Goal: Use online tool/utility: Utilize a website feature to perform a specific function

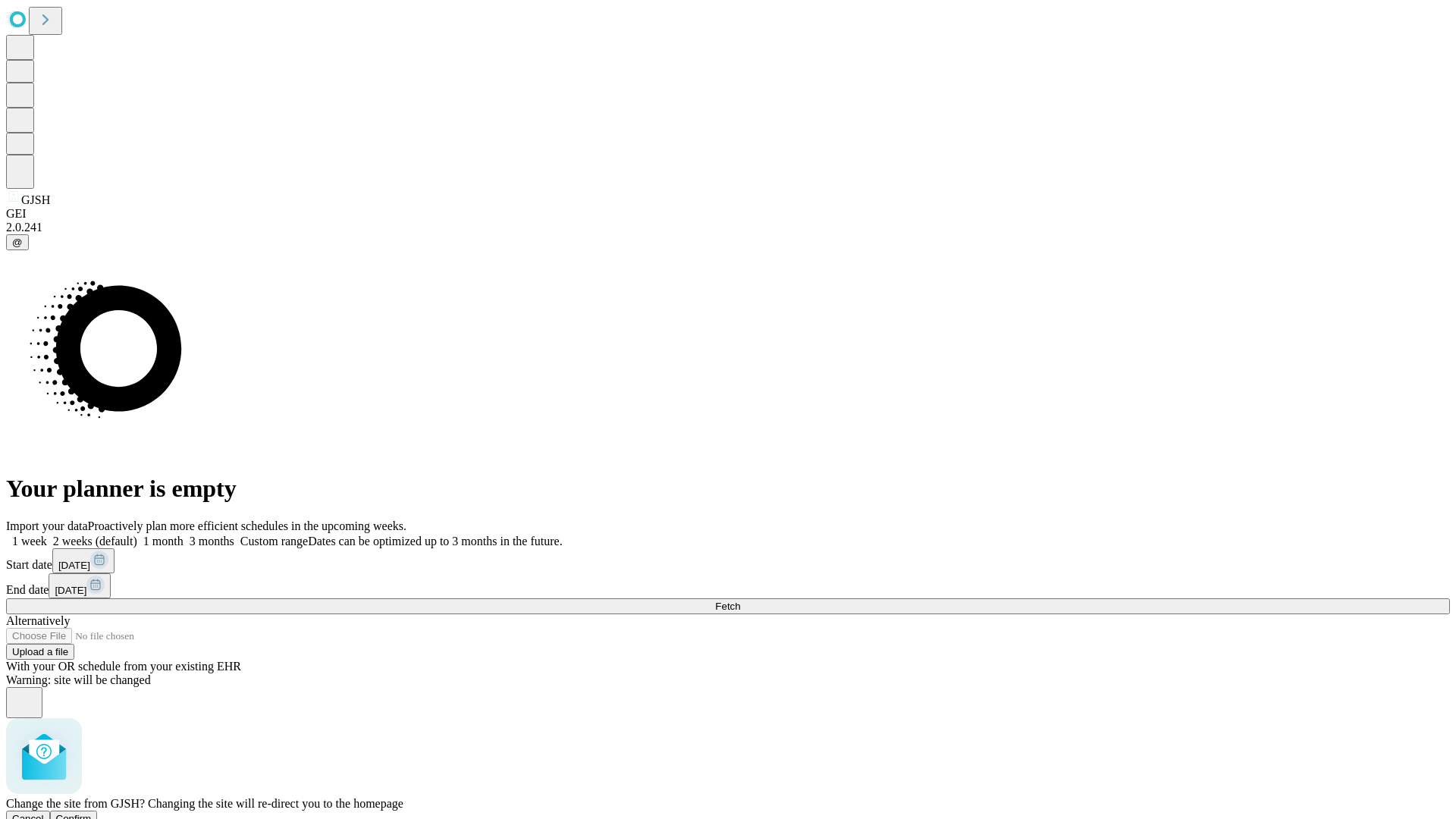
click at [92, 813] on span "Confirm" at bounding box center [73, 818] width 35 height 11
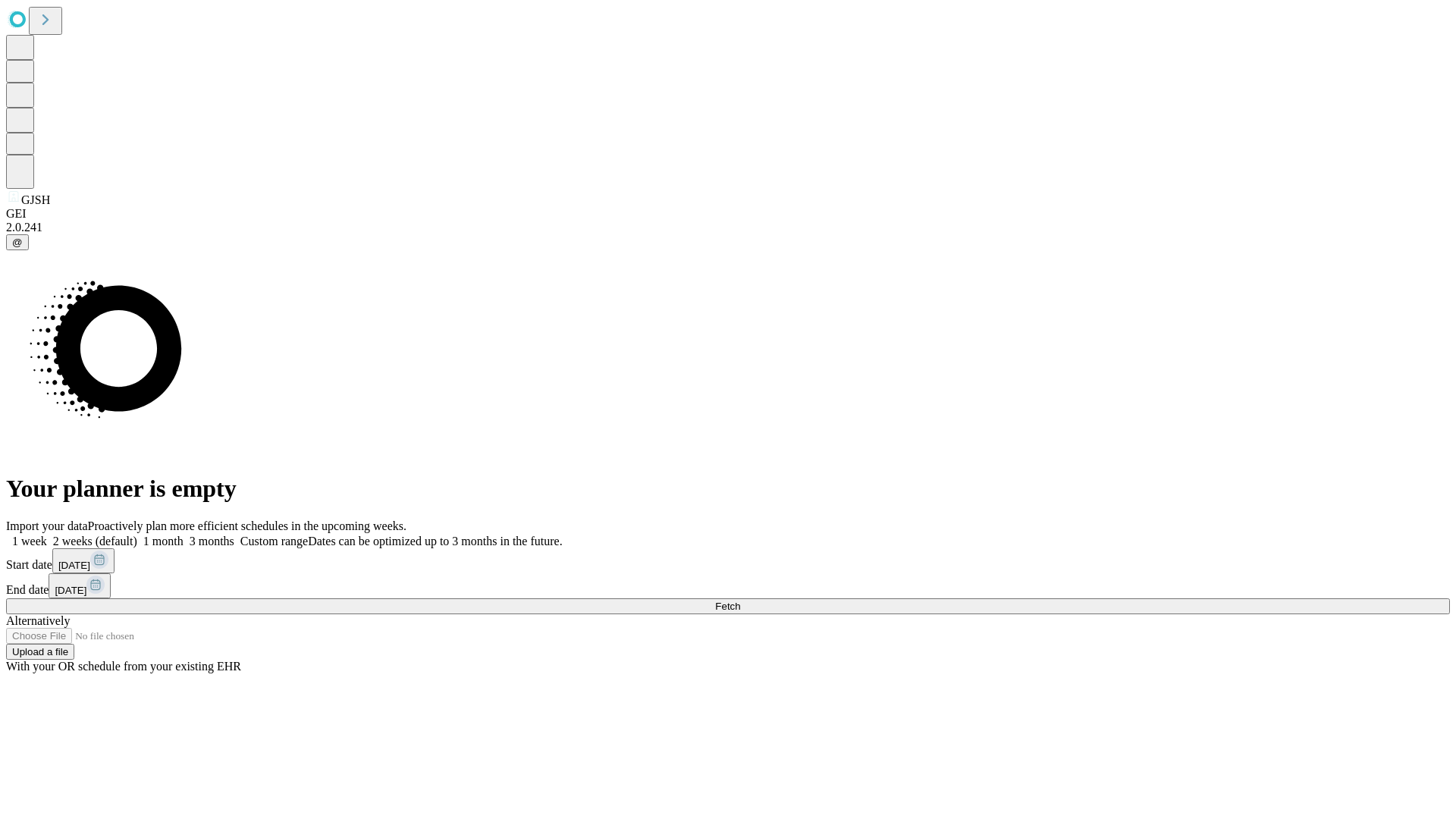
click at [184, 534] on label "1 month" at bounding box center [161, 540] width 46 height 13
click at [740, 600] on span "Fetch" at bounding box center [728, 605] width 25 height 11
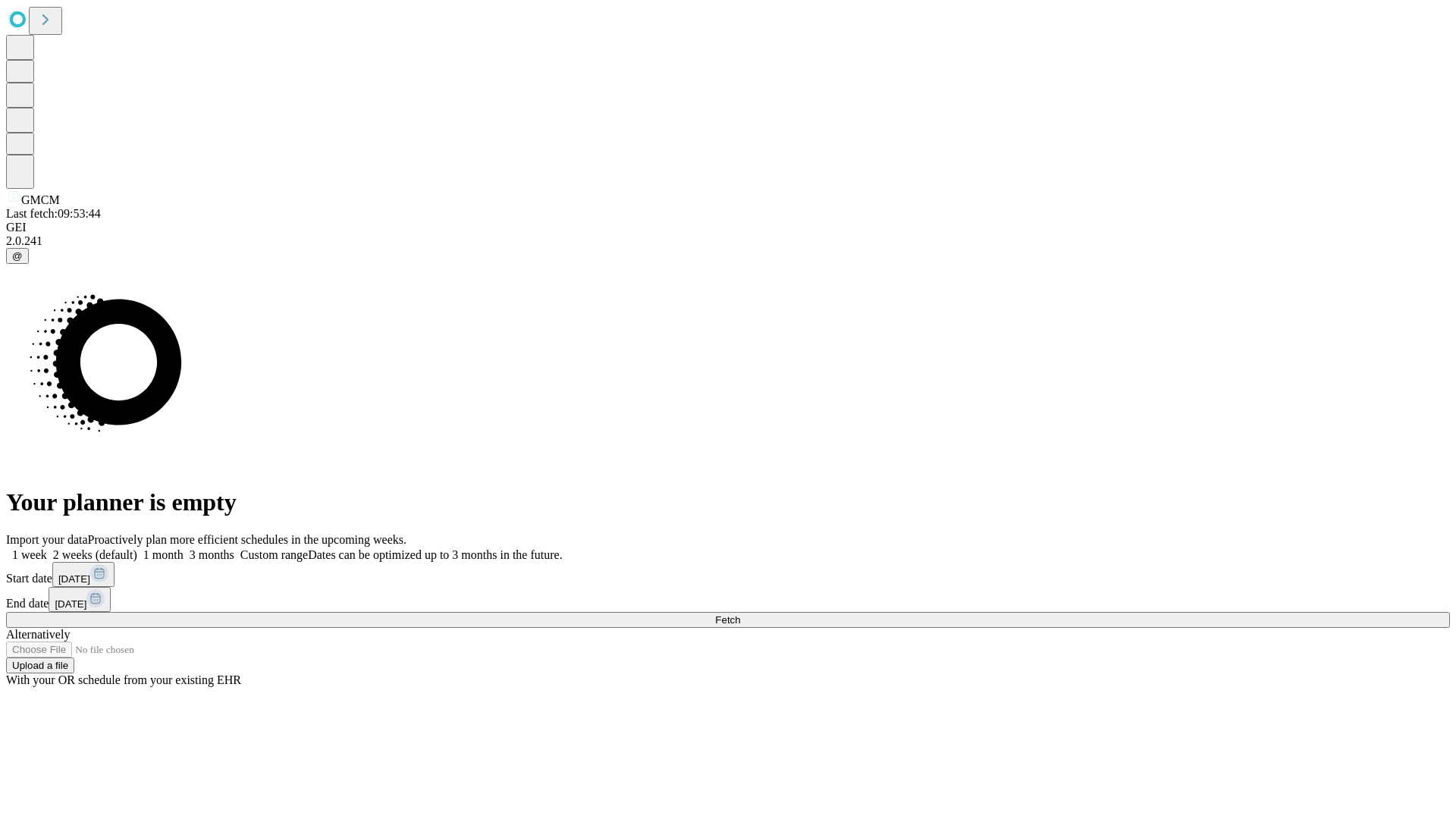
click at [184, 548] on label "1 month" at bounding box center [161, 554] width 46 height 13
click at [740, 614] on span "Fetch" at bounding box center [728, 619] width 25 height 11
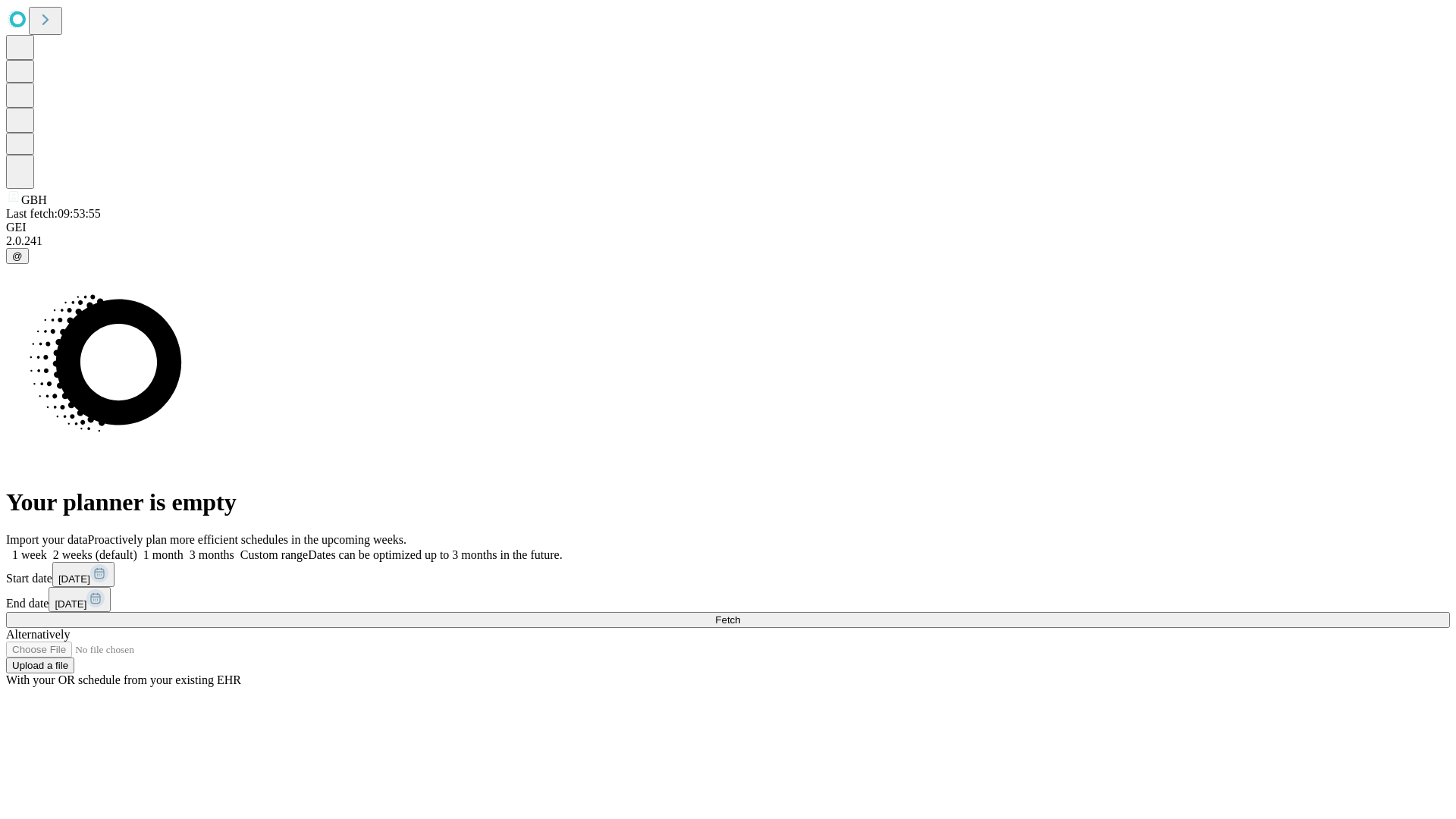
click at [184, 548] on label "1 month" at bounding box center [161, 554] width 46 height 13
click at [740, 614] on span "Fetch" at bounding box center [728, 619] width 25 height 11
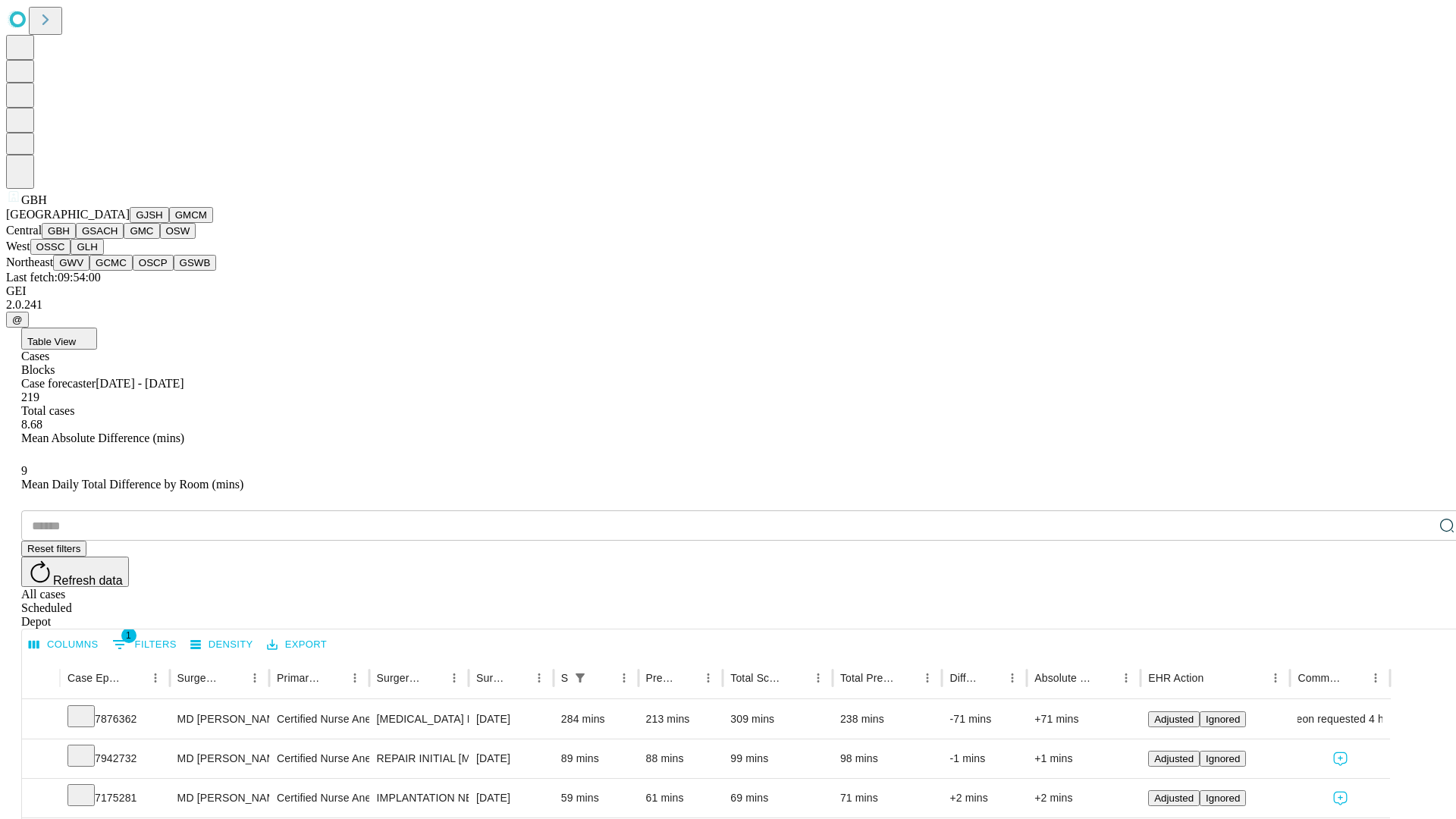
click at [118, 239] on button "GSACH" at bounding box center [100, 231] width 48 height 16
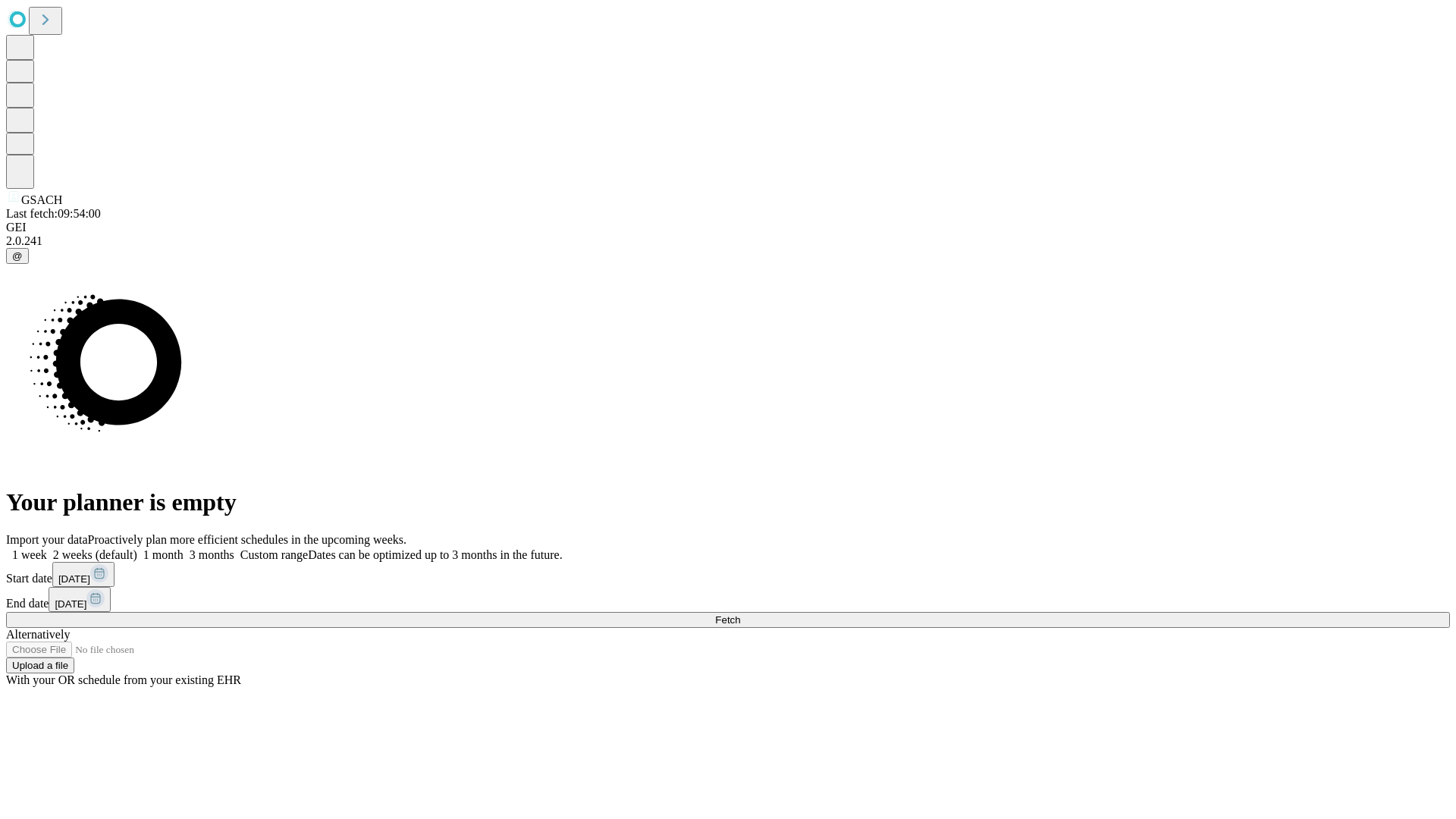
click at [740, 614] on span "Fetch" at bounding box center [728, 619] width 25 height 11
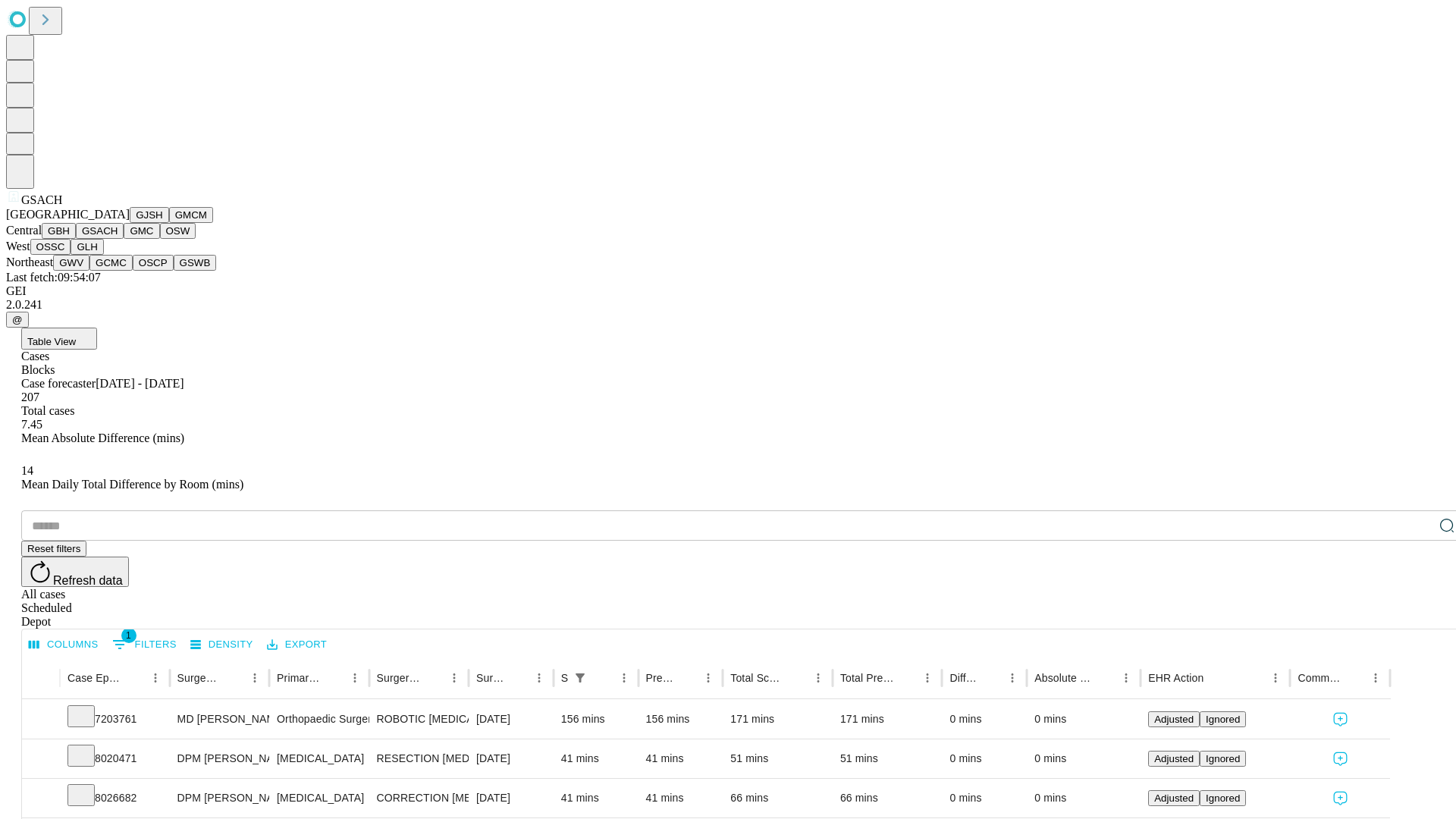
click at [124, 239] on button "GMC" at bounding box center [141, 231] width 35 height 16
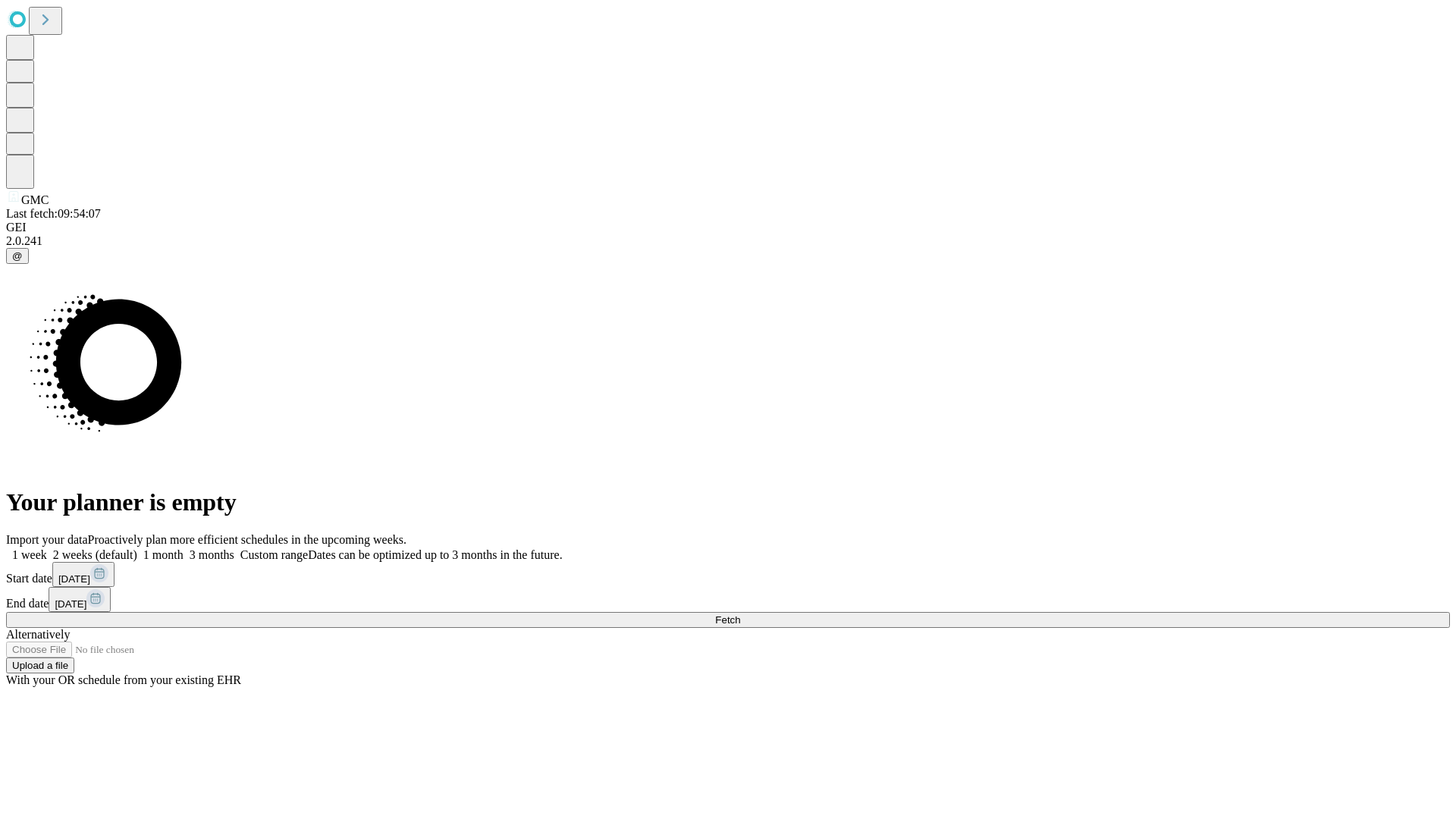
click at [184, 548] on label "1 month" at bounding box center [161, 554] width 46 height 13
click at [740, 614] on span "Fetch" at bounding box center [728, 619] width 25 height 11
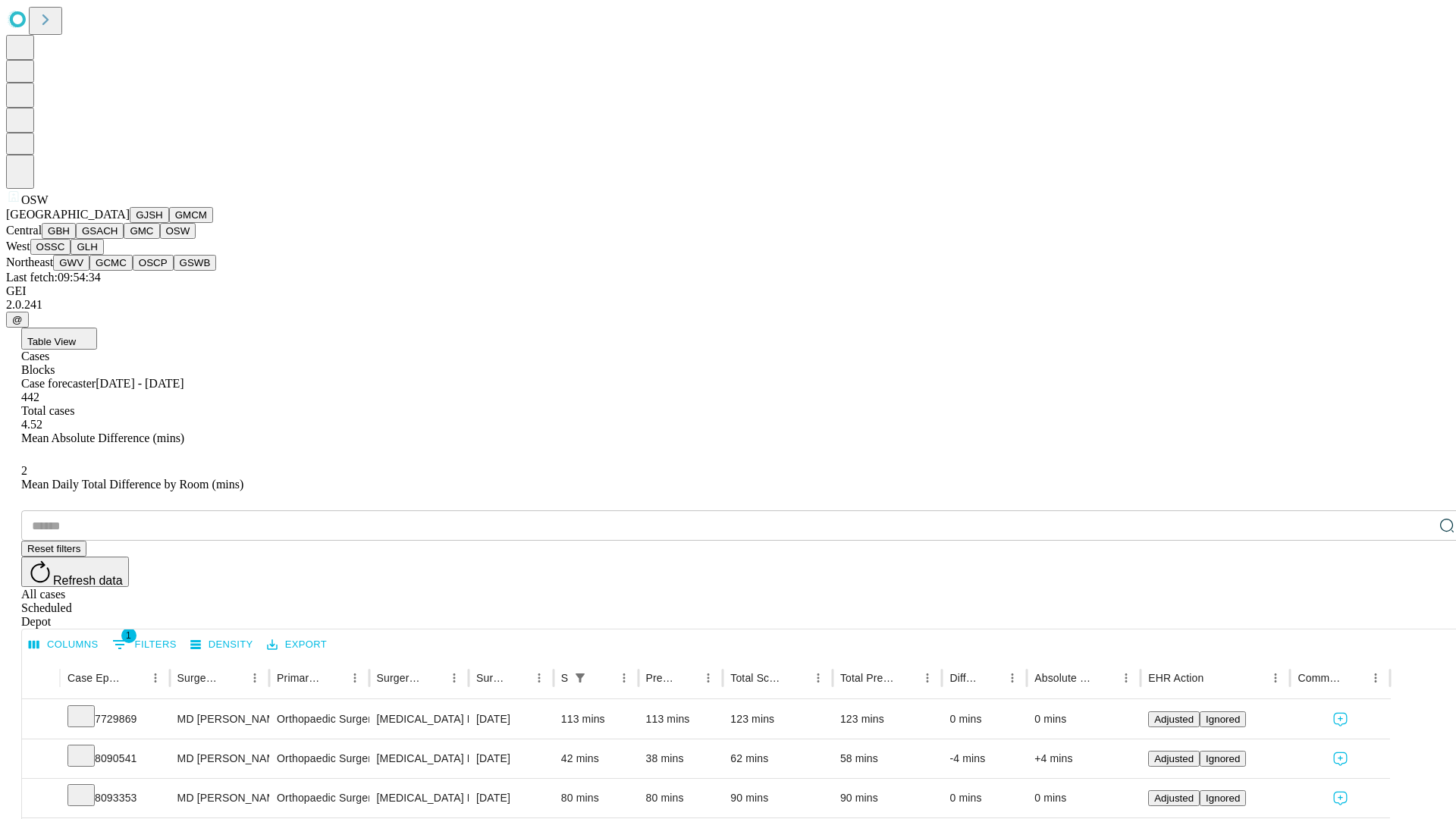
click at [71, 255] on button "OSSC" at bounding box center [51, 246] width 41 height 16
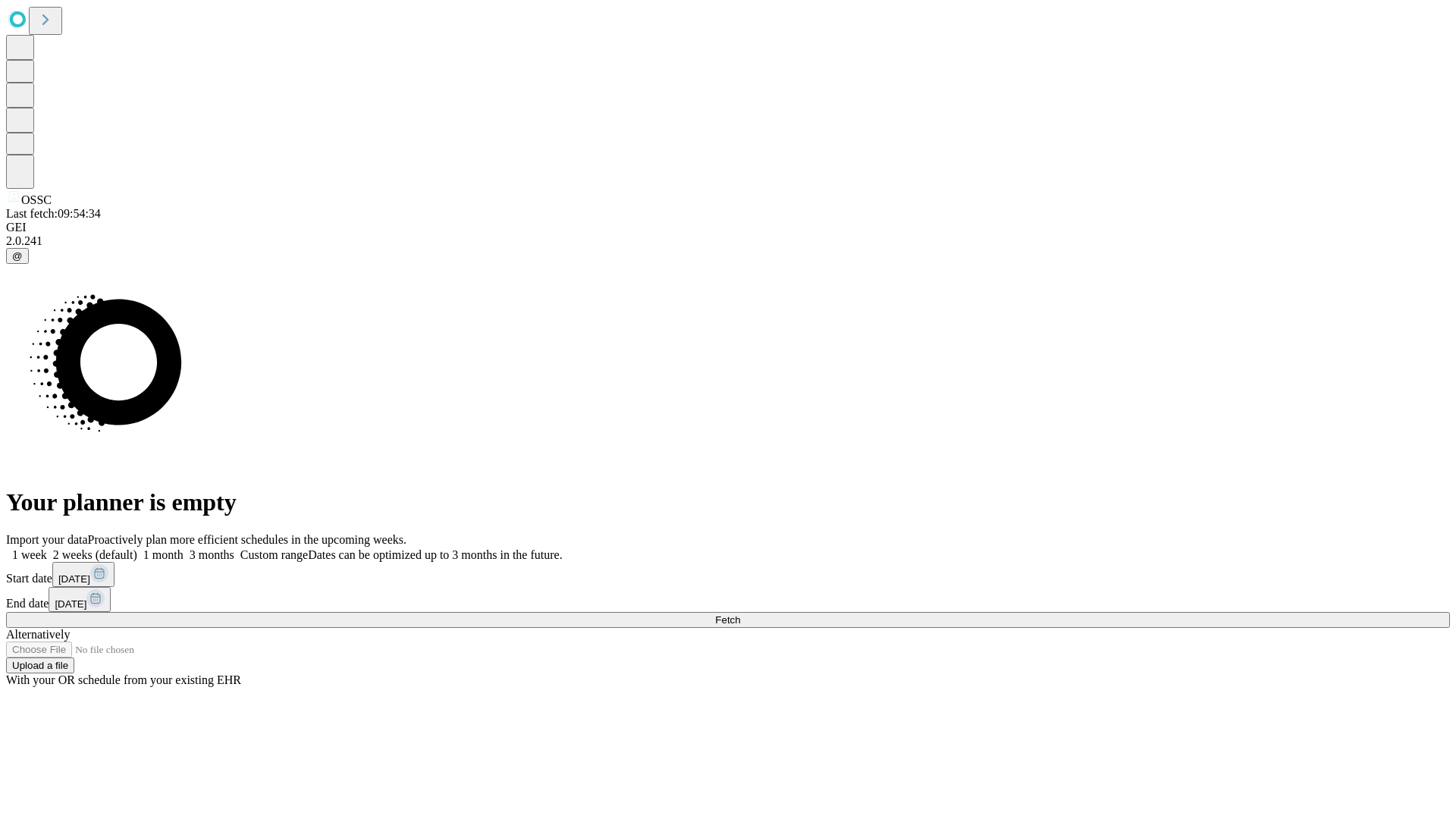
click at [740, 614] on span "Fetch" at bounding box center [728, 619] width 25 height 11
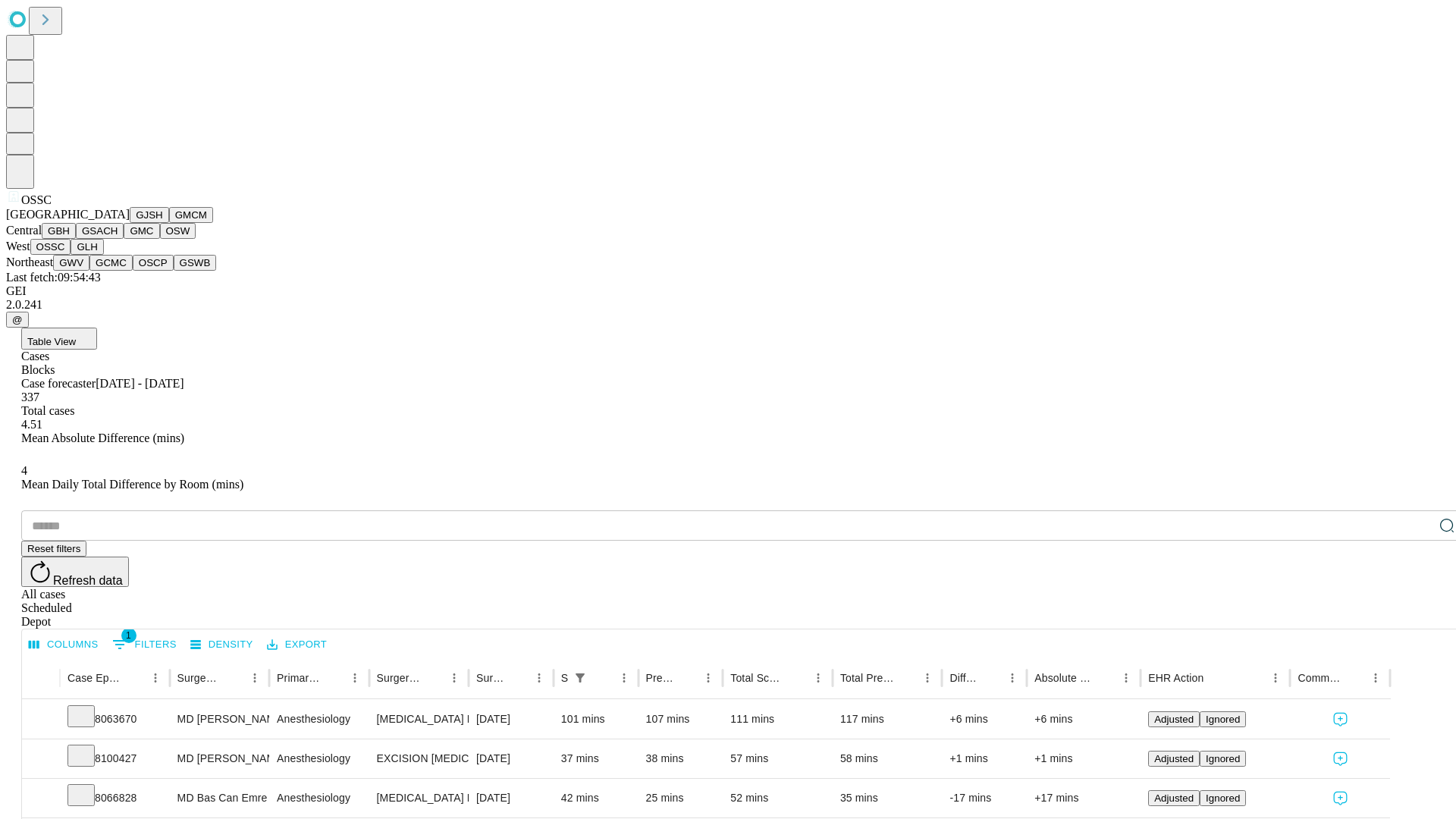
click at [103, 255] on button "GLH" at bounding box center [87, 246] width 33 height 16
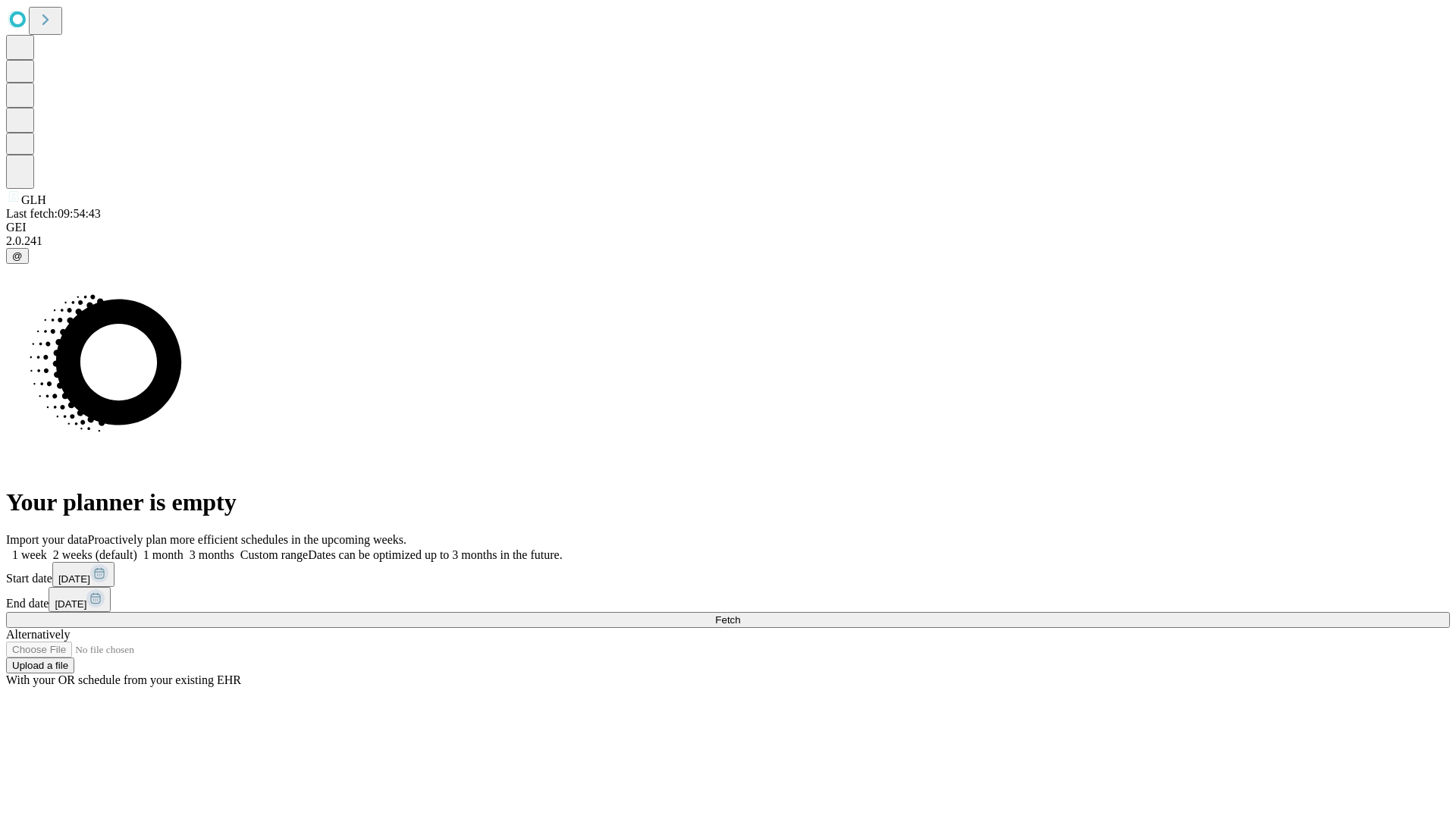
click at [184, 548] on label "1 month" at bounding box center [161, 554] width 46 height 13
click at [740, 614] on span "Fetch" at bounding box center [728, 619] width 25 height 11
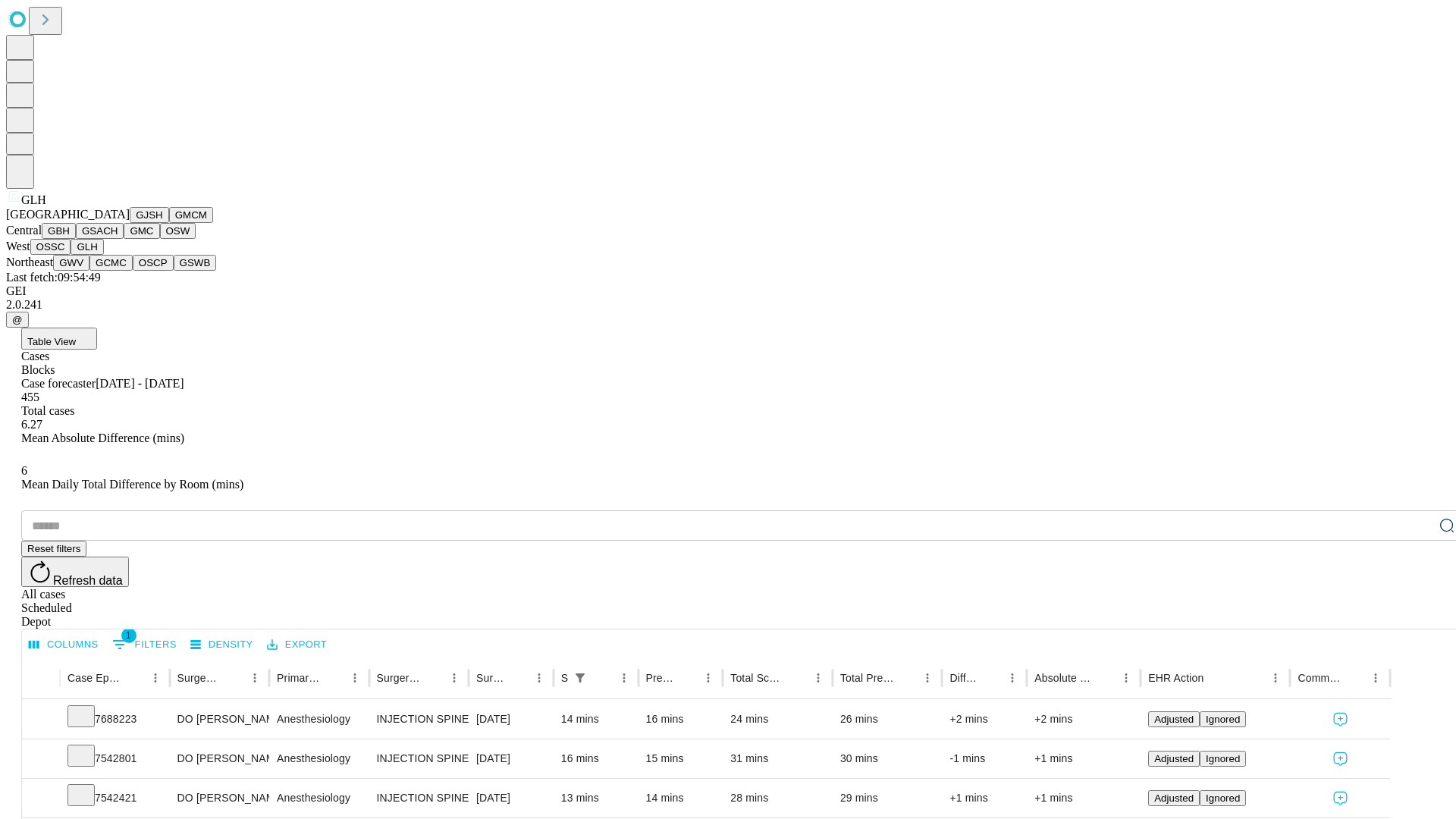
click at [89, 270] on button "GWV" at bounding box center [71, 263] width 36 height 16
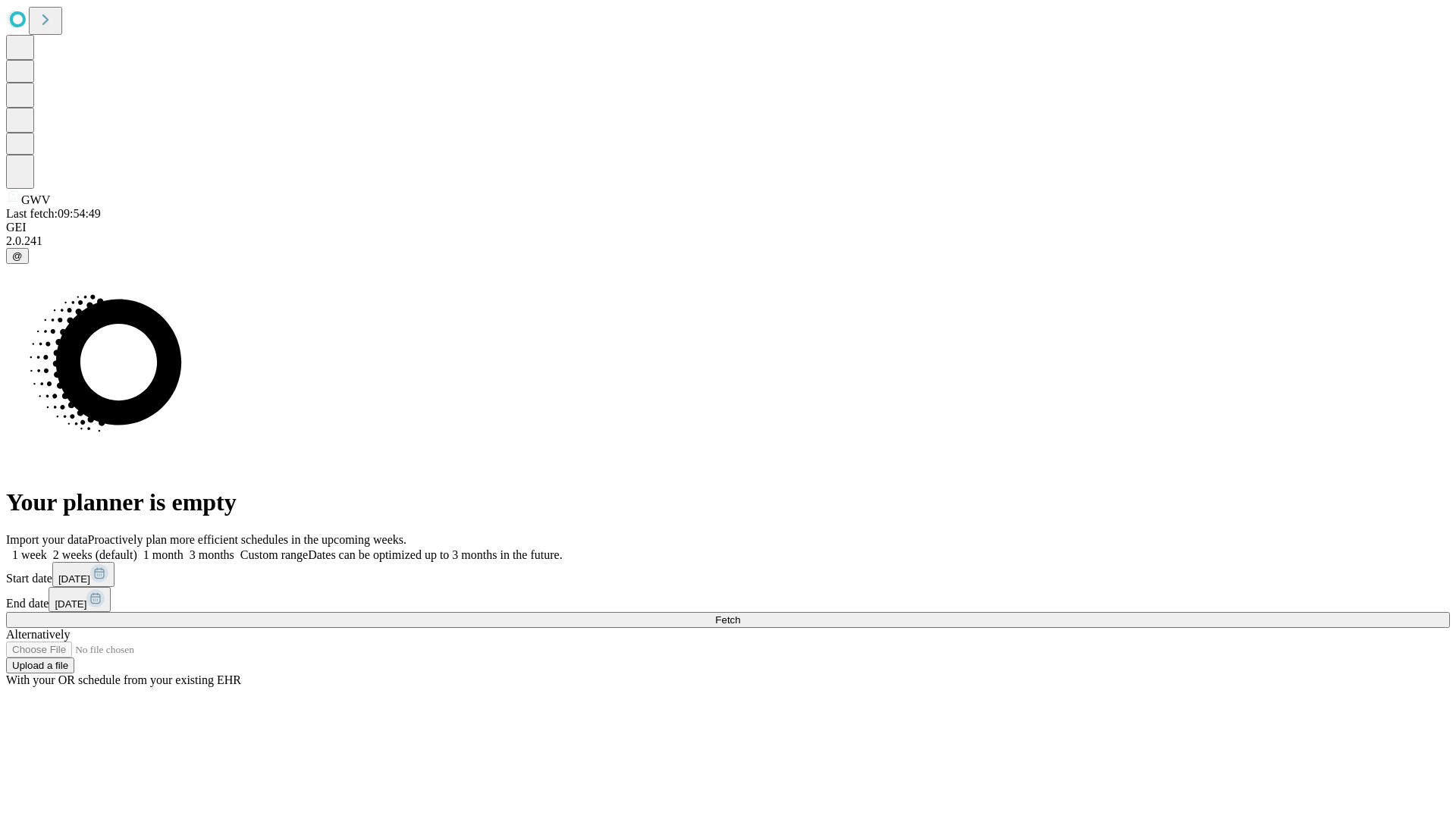
click at [184, 548] on label "1 month" at bounding box center [161, 554] width 46 height 13
click at [740, 614] on span "Fetch" at bounding box center [728, 619] width 25 height 11
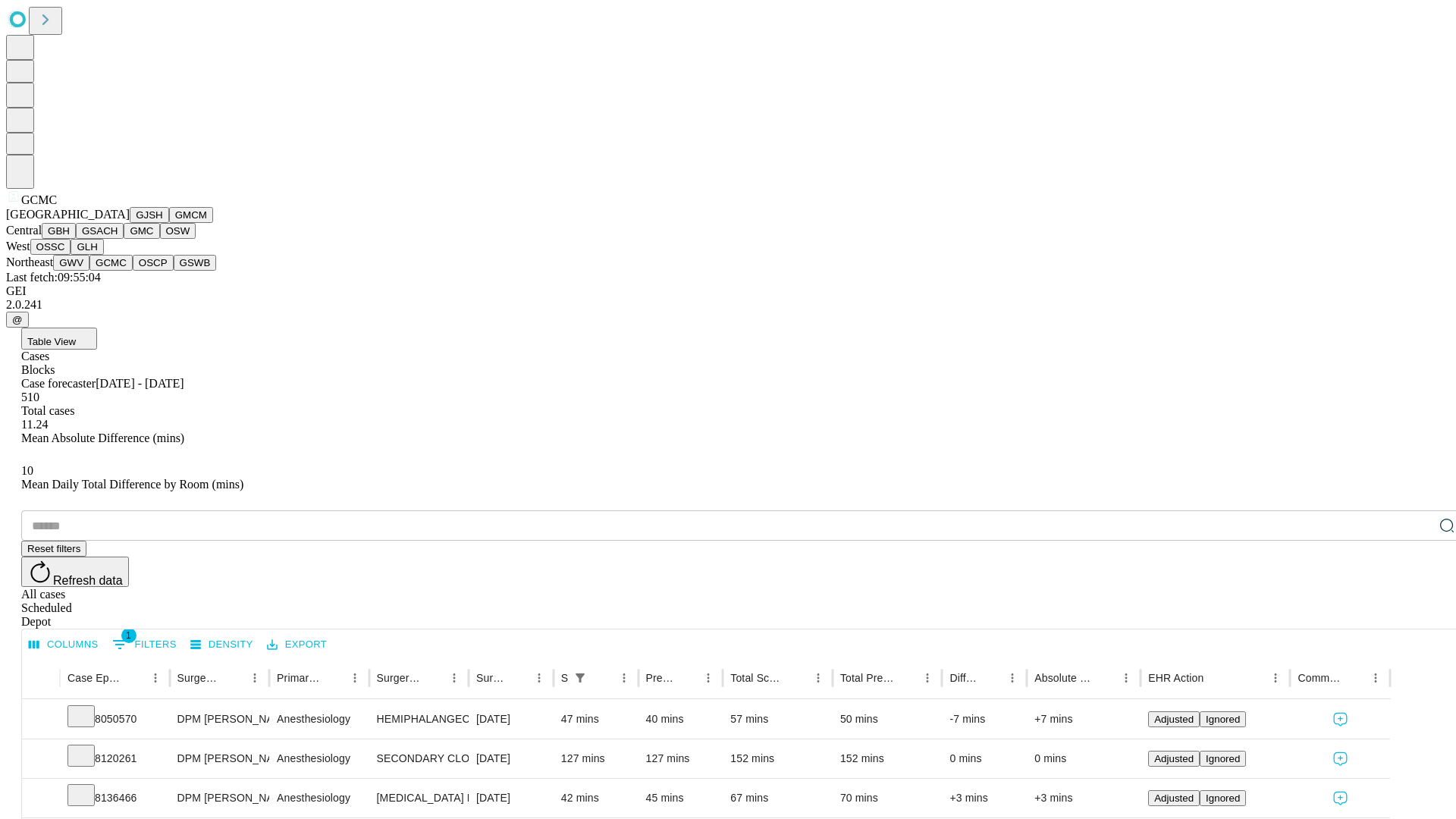
click at [133, 270] on button "OSCP" at bounding box center [154, 263] width 41 height 16
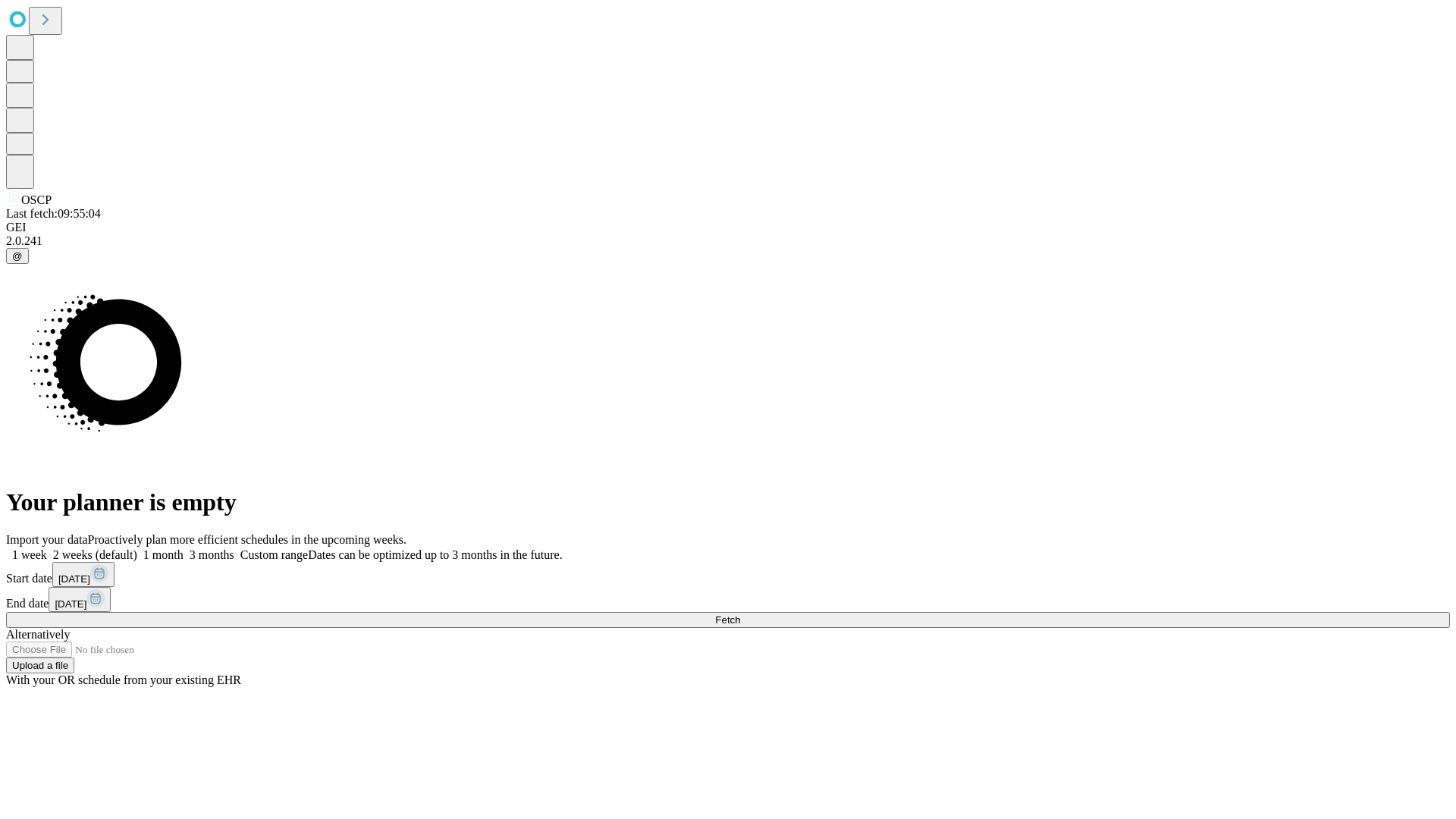
click at [184, 548] on label "1 month" at bounding box center [161, 554] width 46 height 13
click at [740, 614] on span "Fetch" at bounding box center [728, 619] width 25 height 11
